Goal: Navigation & Orientation: Find specific page/section

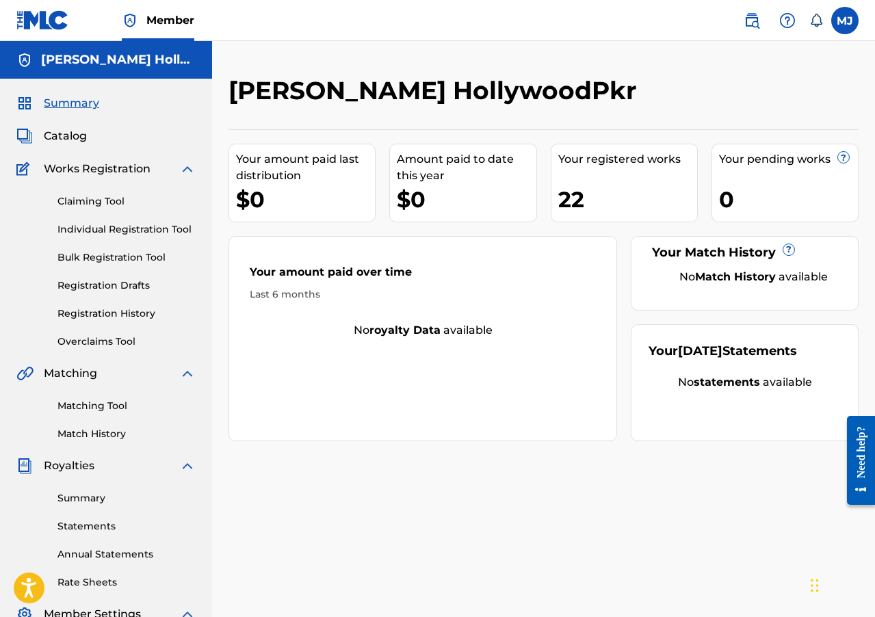
click at [68, 138] on span "Catalog" at bounding box center [65, 136] width 43 height 16
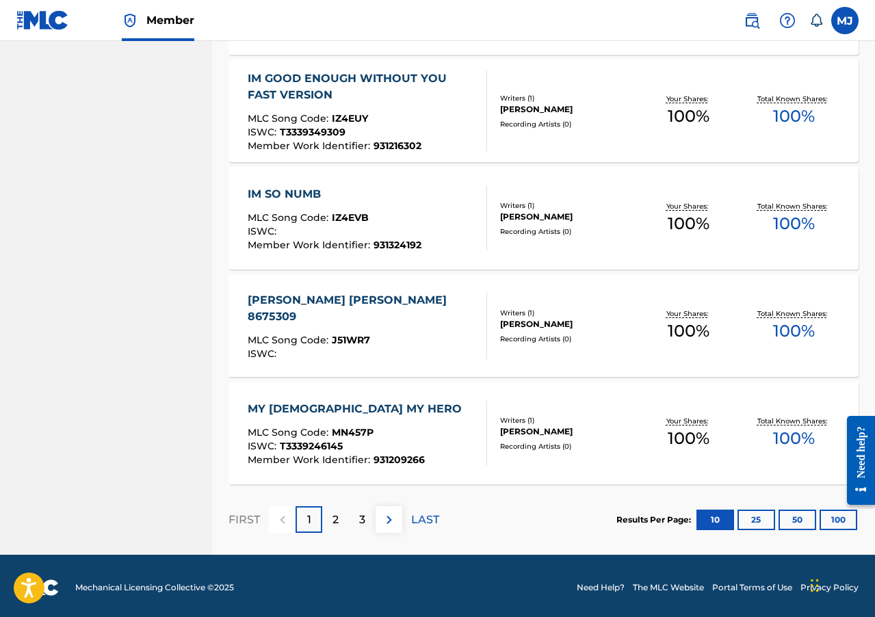
scroll to position [949, 0]
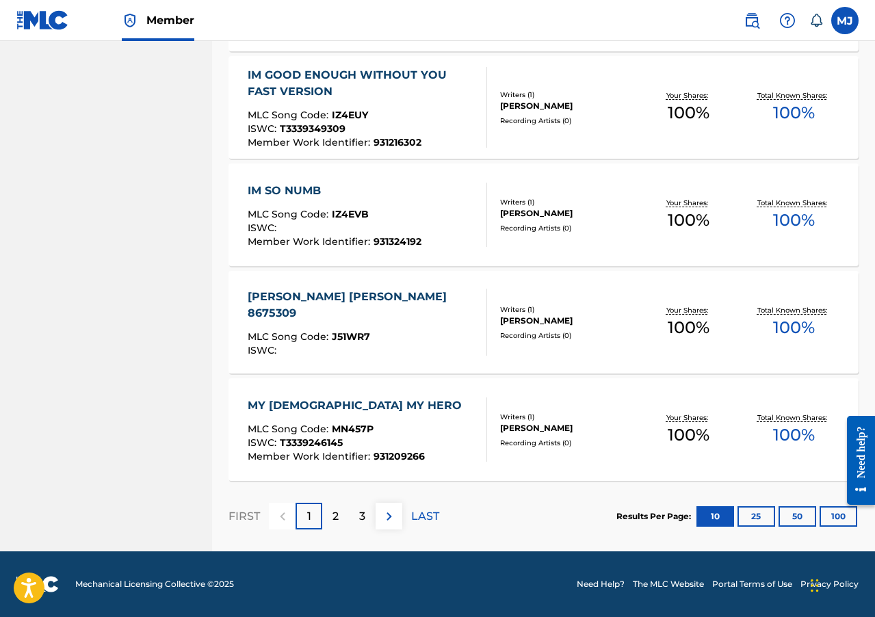
click at [361, 514] on p "3" at bounding box center [362, 516] width 6 height 16
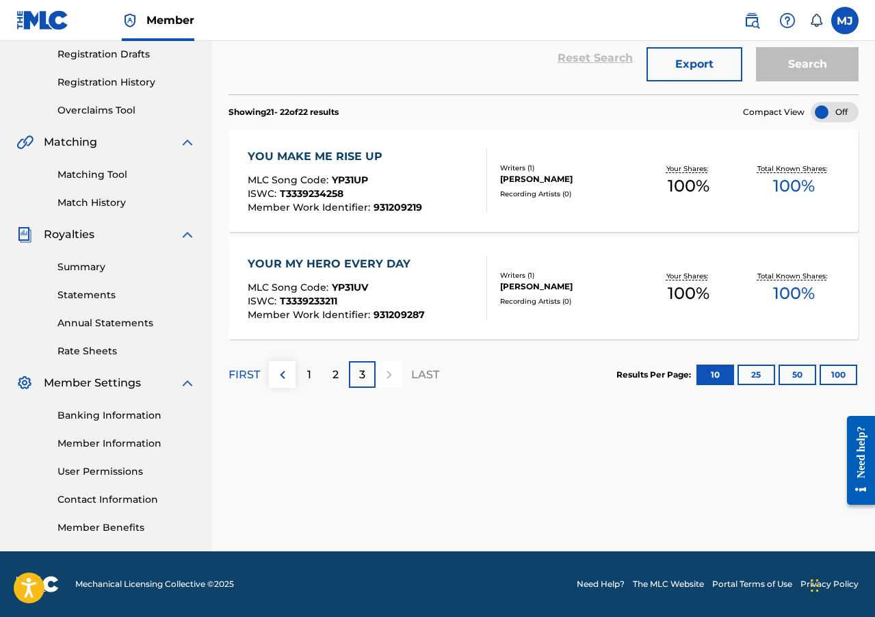
click at [328, 367] on div "2" at bounding box center [335, 374] width 27 height 27
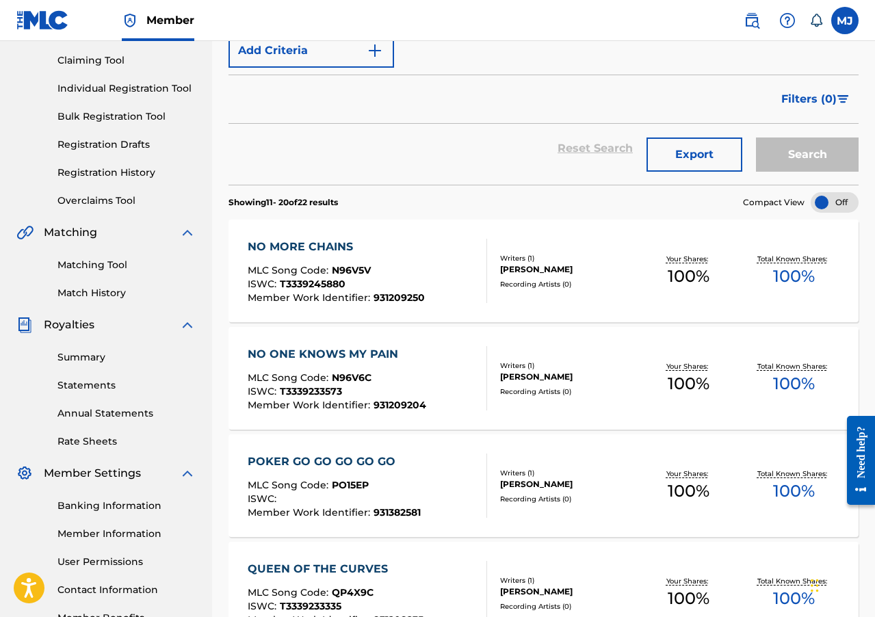
scroll to position [0, 0]
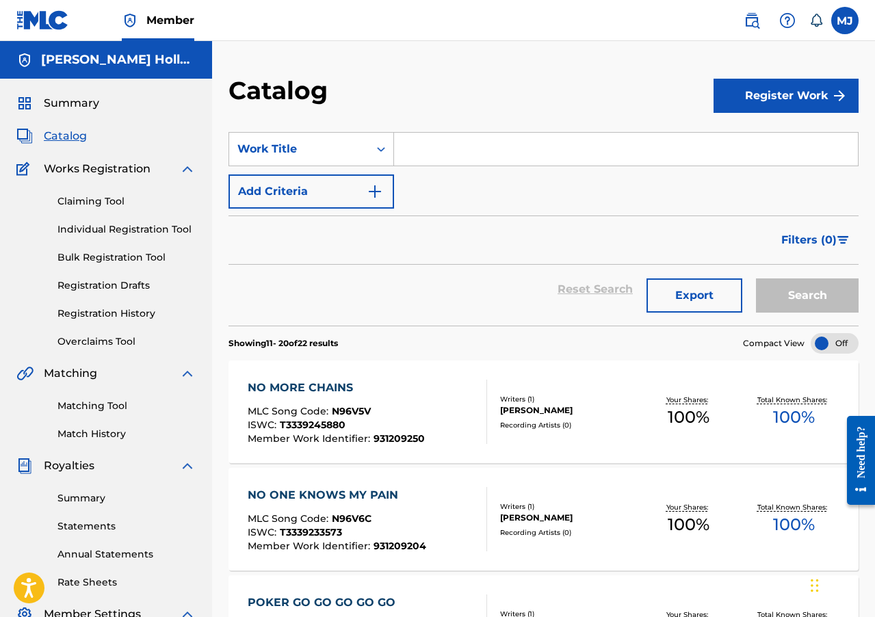
click at [83, 101] on span "Summary" at bounding box center [71, 103] width 55 height 16
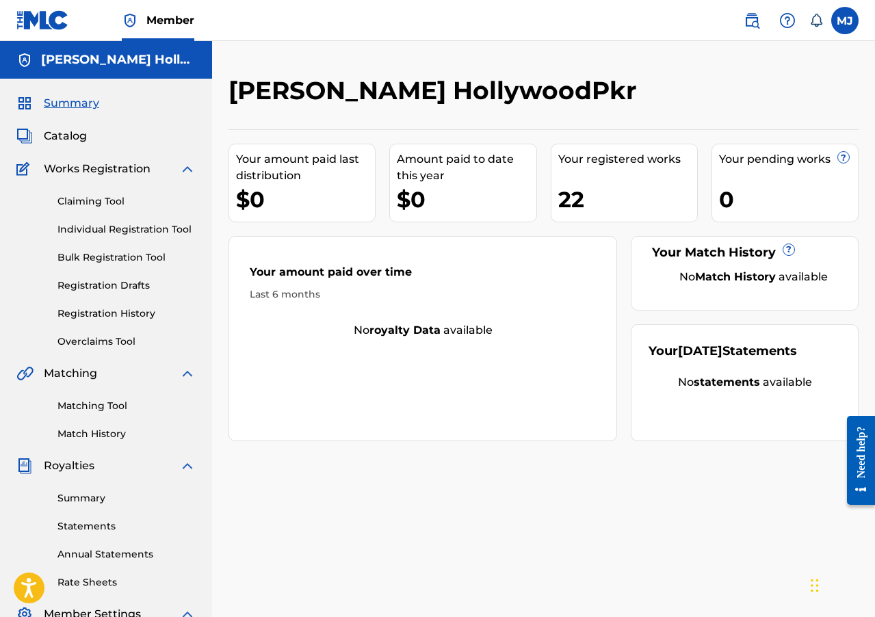
click at [70, 137] on span "Catalog" at bounding box center [65, 136] width 43 height 16
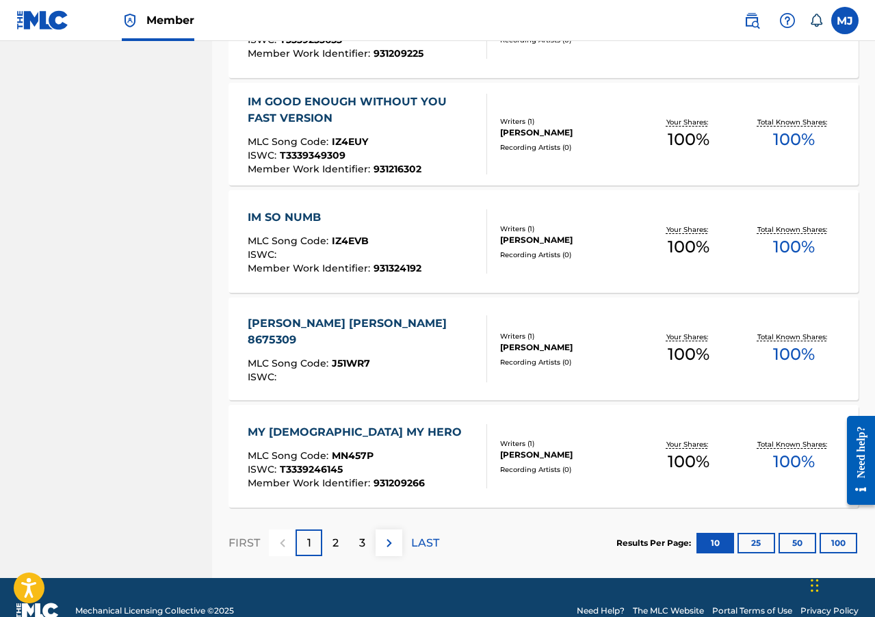
scroll to position [949, 0]
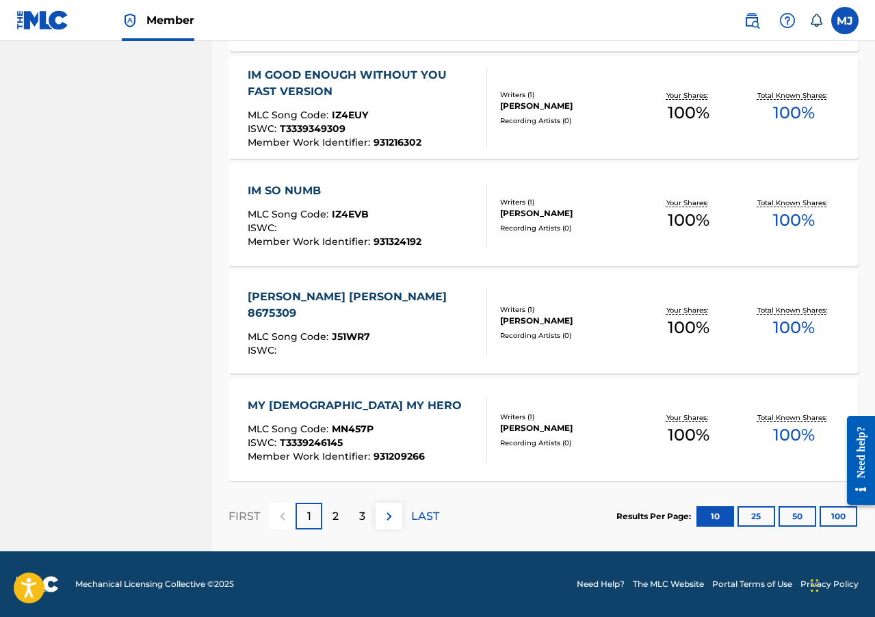
click at [393, 517] on img at bounding box center [389, 516] width 16 height 16
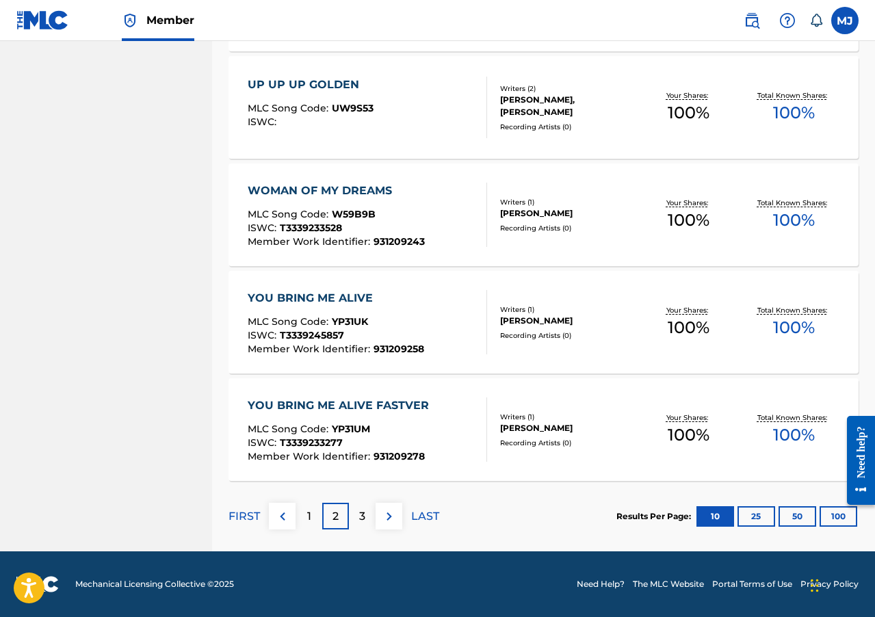
click at [369, 511] on div "3" at bounding box center [362, 516] width 27 height 27
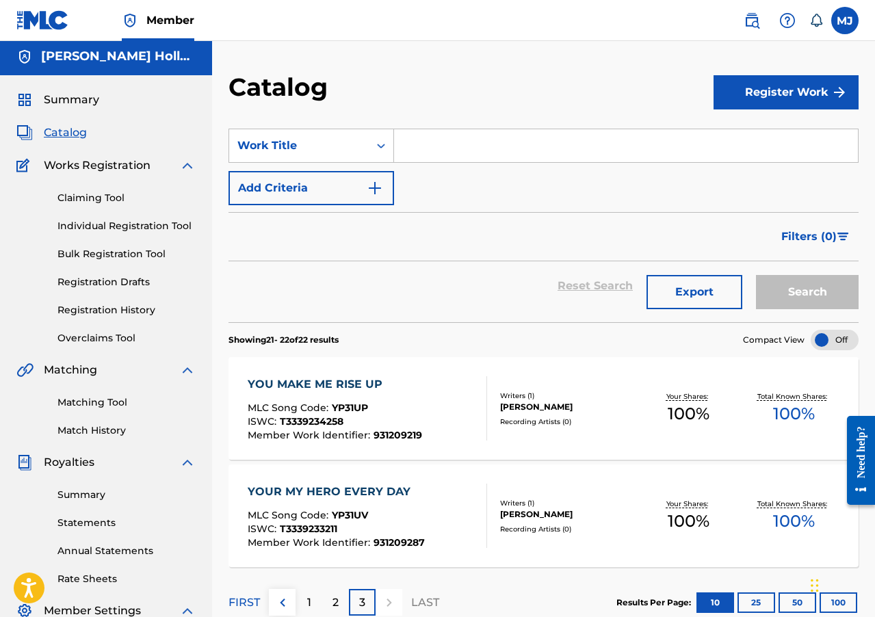
scroll to position [0, 0]
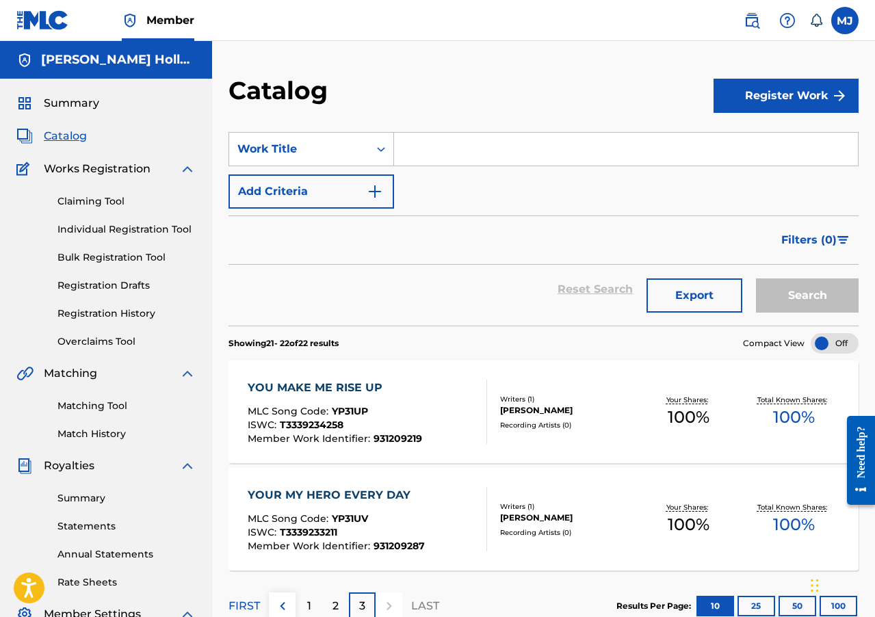
click at [504, 86] on div "Catalog" at bounding box center [471, 95] width 485 height 40
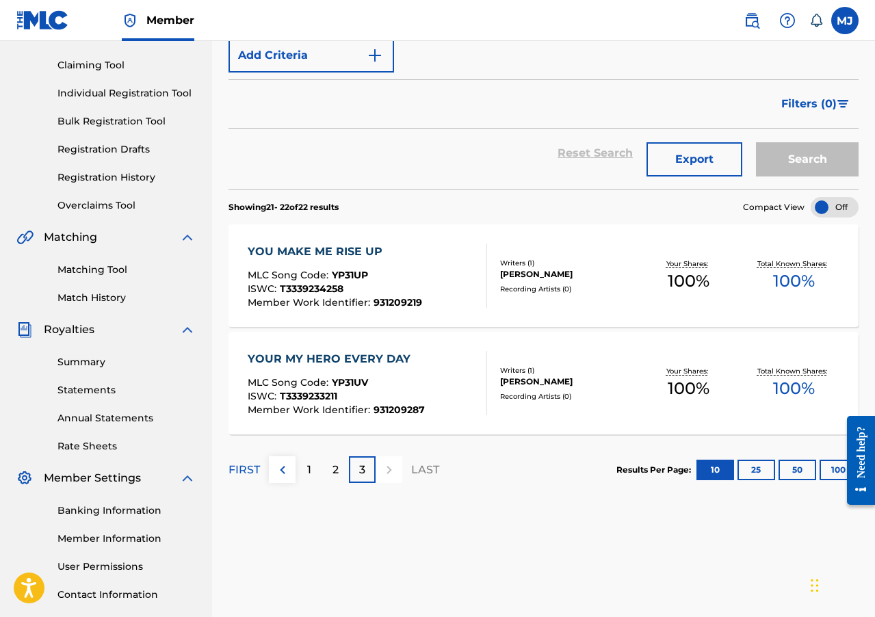
scroll to position [205, 0]
